Goal: Check status: Check status

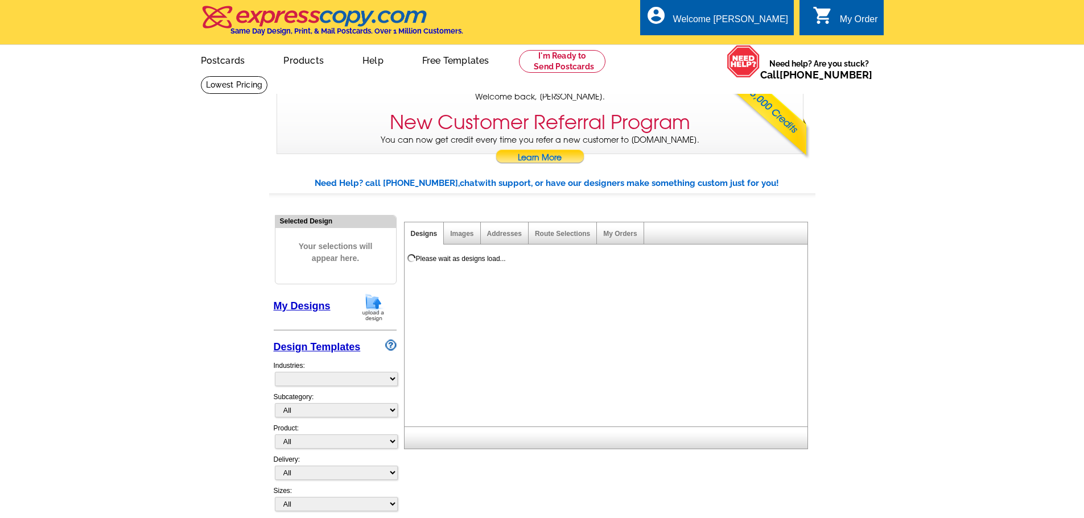
select select "785"
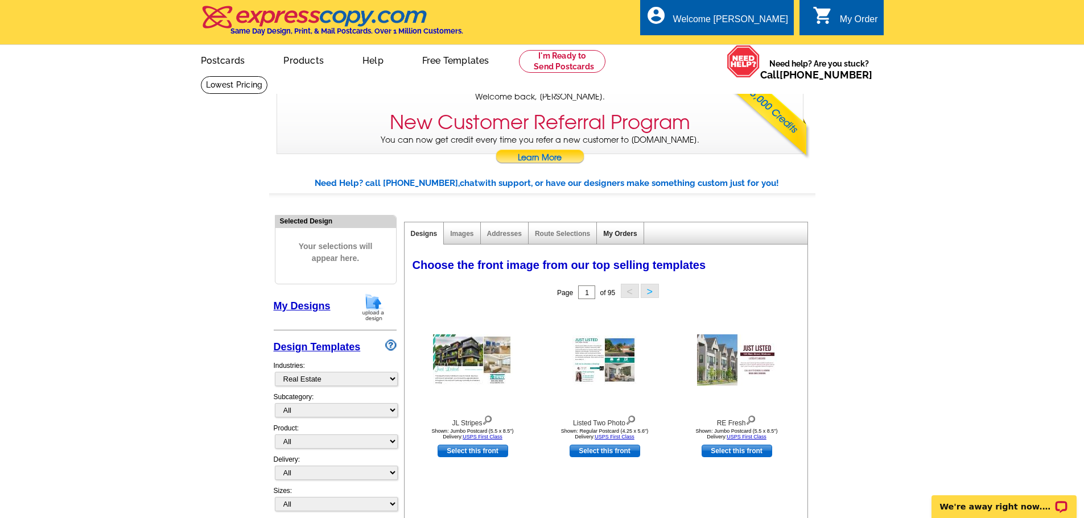
click at [624, 236] on link "My Orders" at bounding box center [620, 234] width 34 height 8
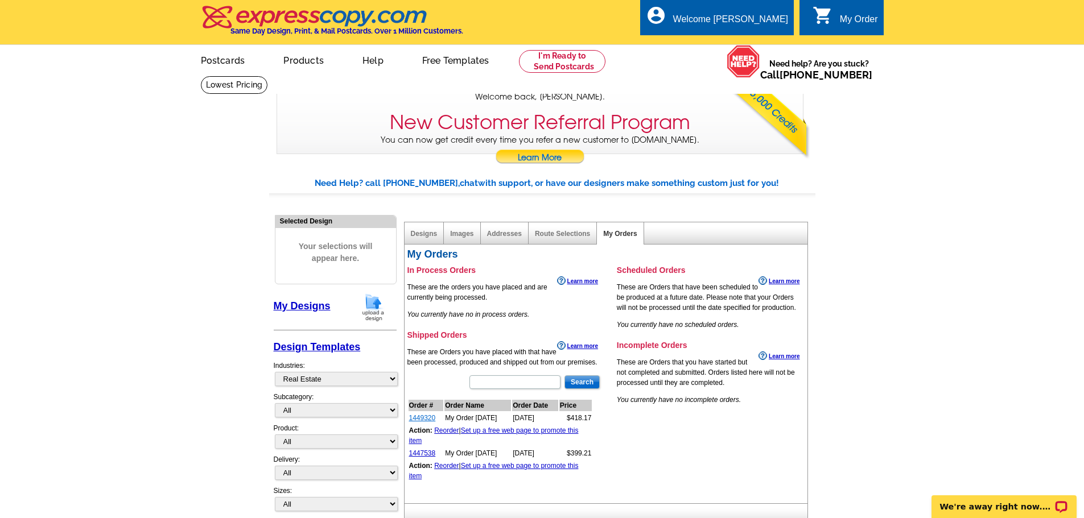
click at [426, 418] on link "1449320" at bounding box center [422, 418] width 27 height 8
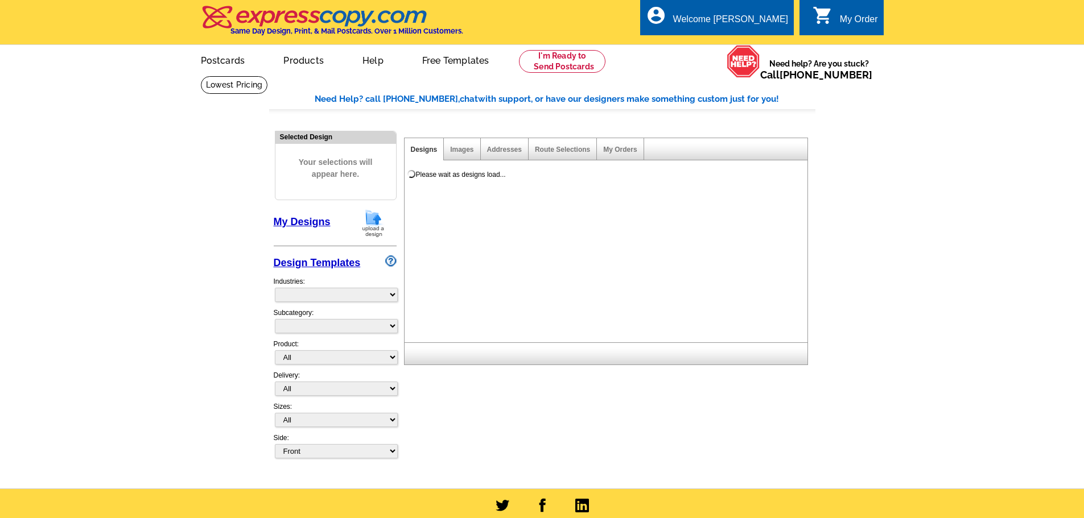
select select
select select "785"
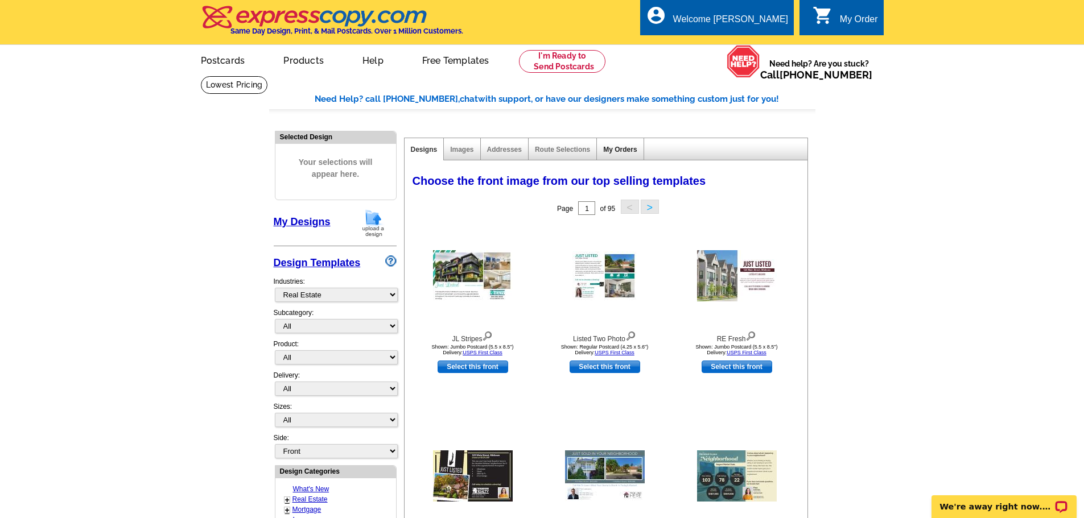
click at [619, 151] on link "My Orders" at bounding box center [620, 150] width 34 height 8
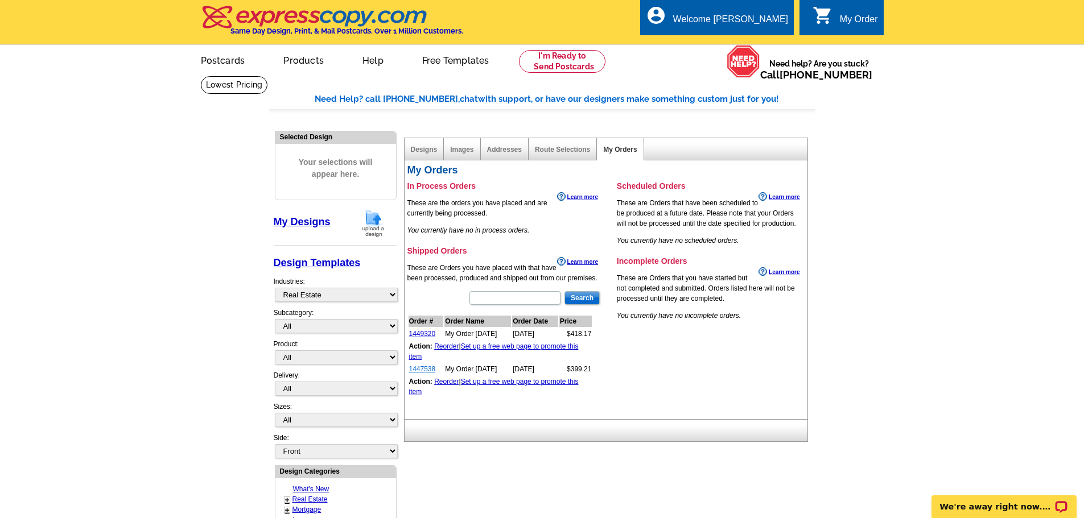
click at [427, 370] on link "1447538" at bounding box center [422, 369] width 27 height 8
